Goal: Transaction & Acquisition: Purchase product/service

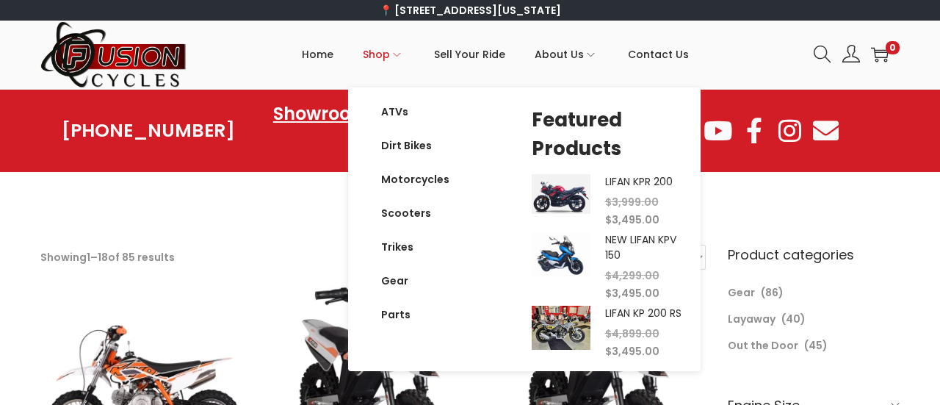
click at [389, 60] on span "Shop" at bounding box center [376, 54] width 27 height 37
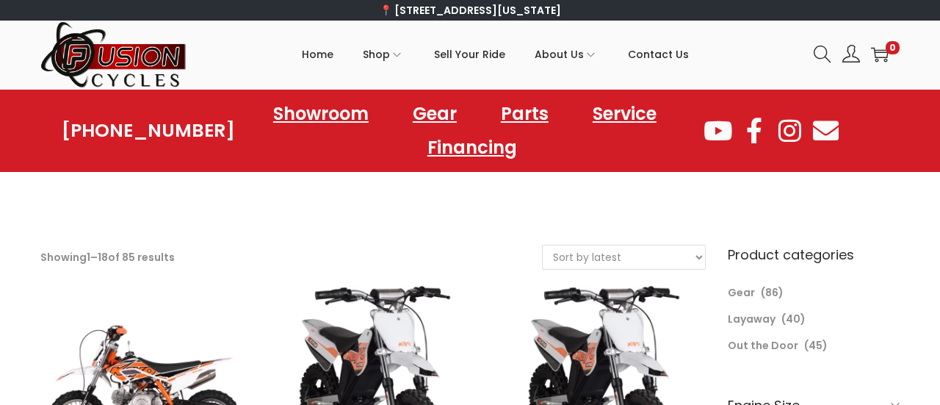
click at [169, 60] on img at bounding box center [113, 55] width 147 height 68
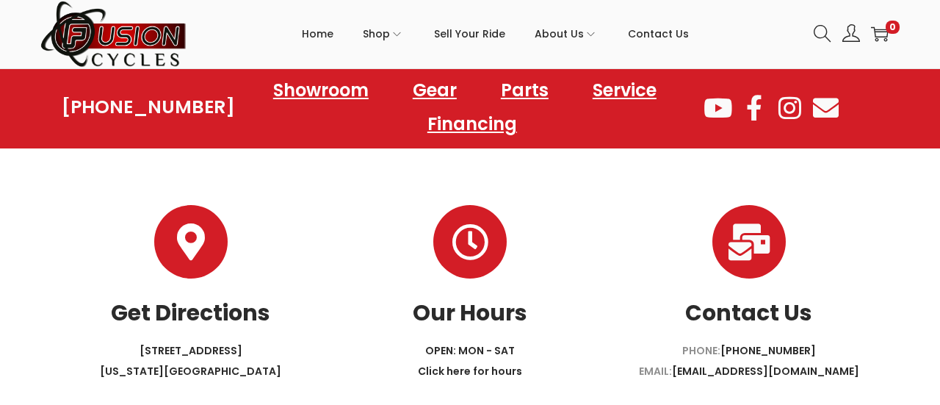
scroll to position [2712, 0]
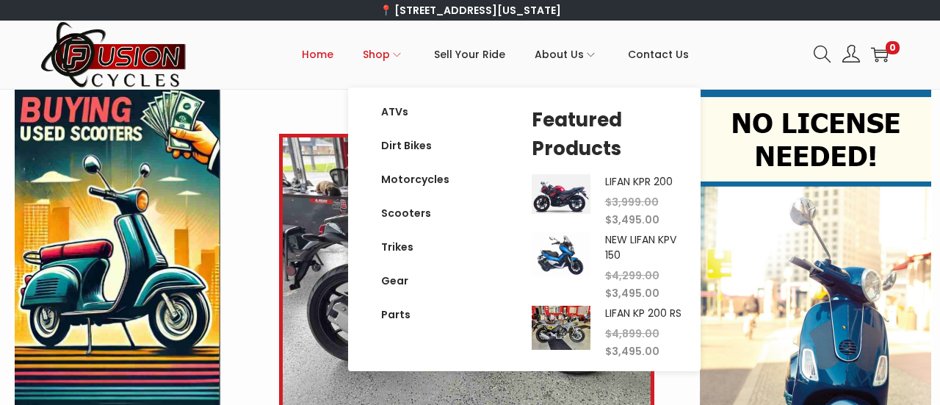
click at [386, 55] on span "Shop" at bounding box center [376, 54] width 27 height 37
